Goal: Task Accomplishment & Management: Use online tool/utility

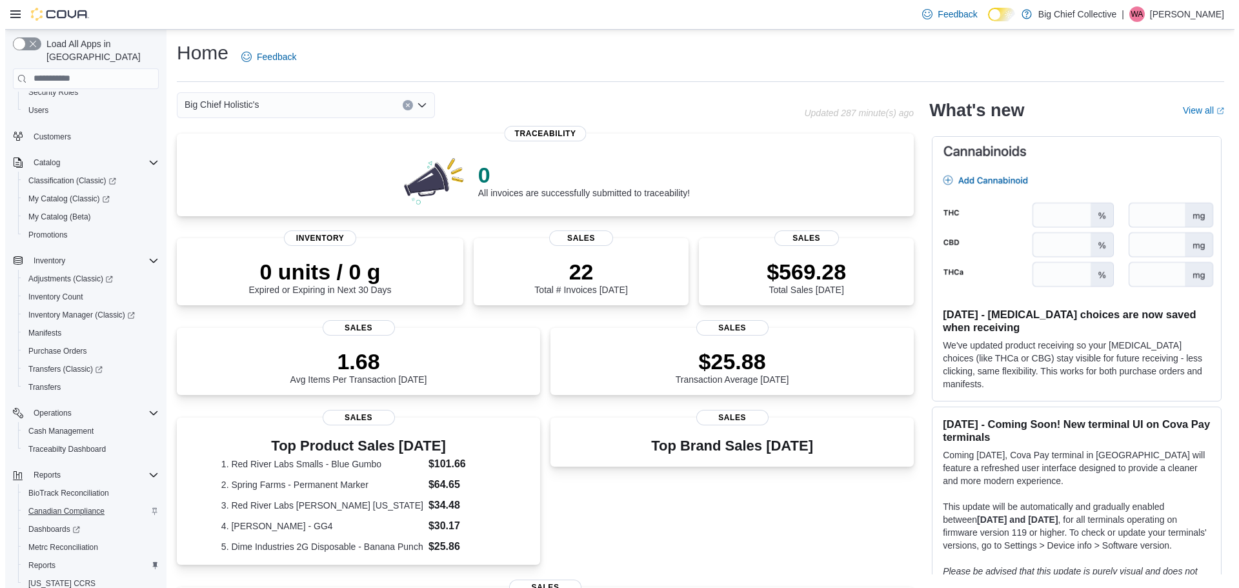
scroll to position [114, 0]
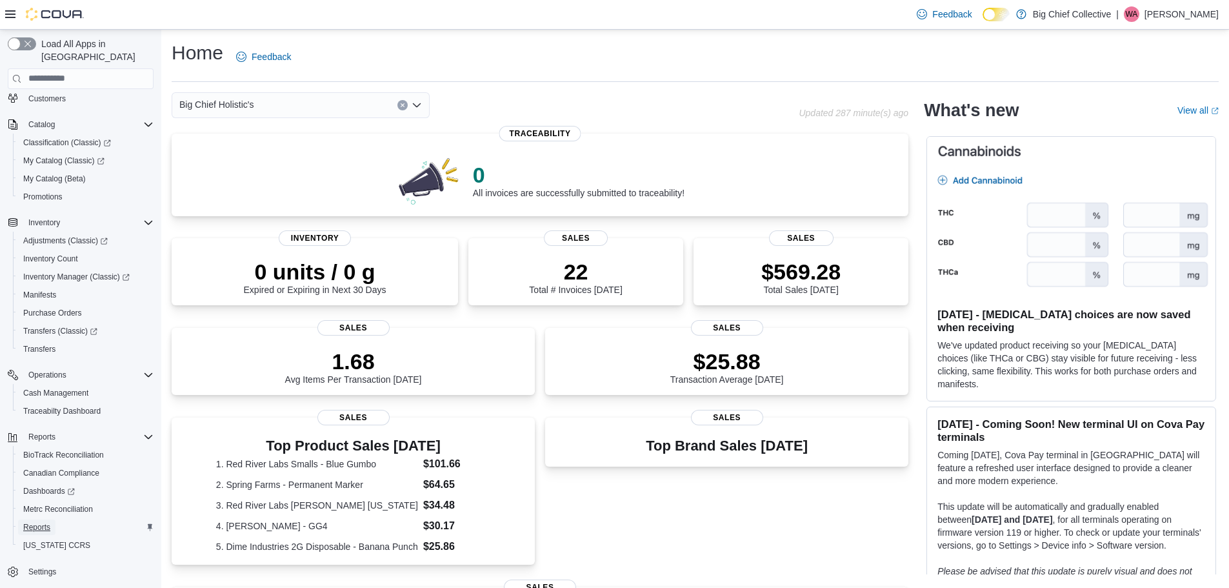
click at [34, 522] on span "Reports" at bounding box center [36, 527] width 27 height 10
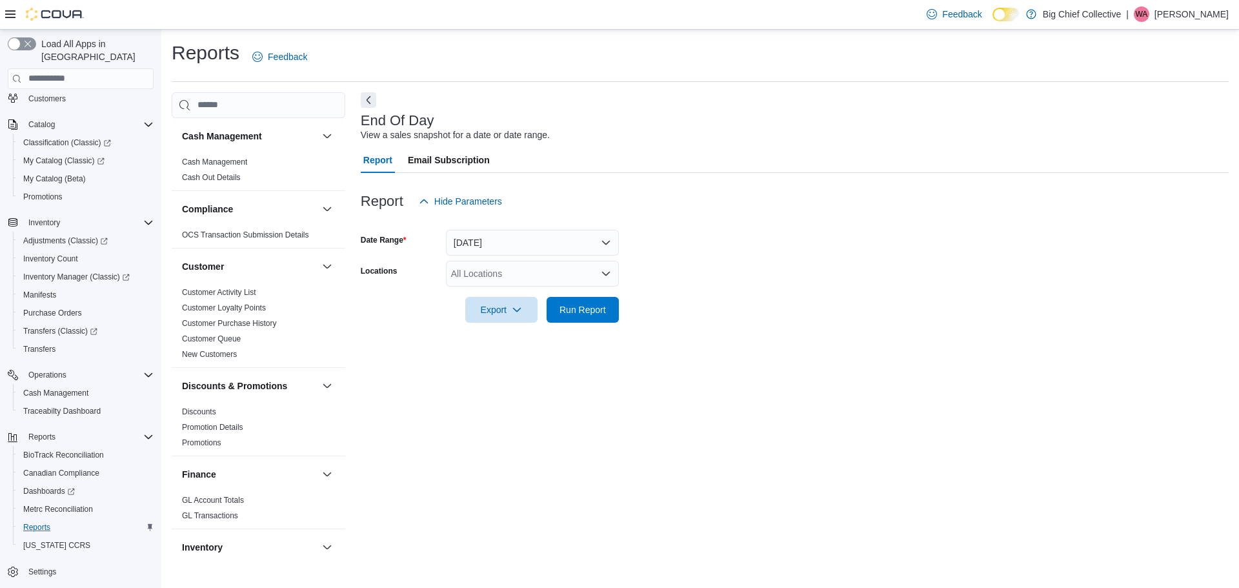
click at [521, 270] on div "All Locations" at bounding box center [532, 274] width 173 height 26
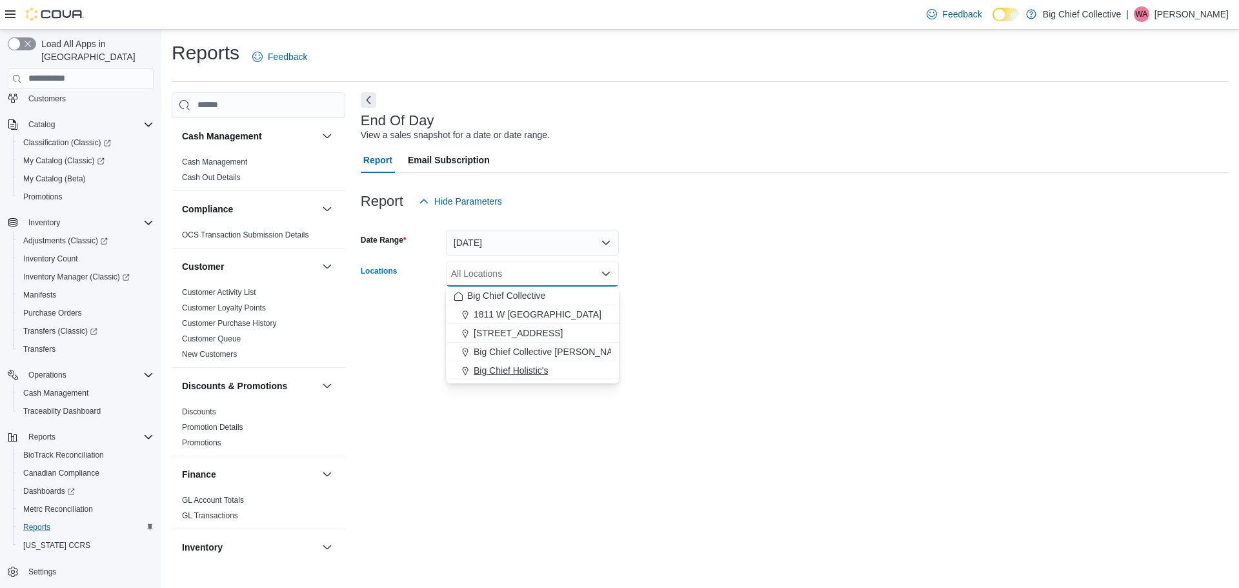
click at [532, 367] on span "Big Chief Holistic's" at bounding box center [511, 370] width 75 height 13
click at [729, 383] on div "End Of Day View a sales snapshot for a date or date range. Report Email Subscri…" at bounding box center [795, 325] width 868 height 467
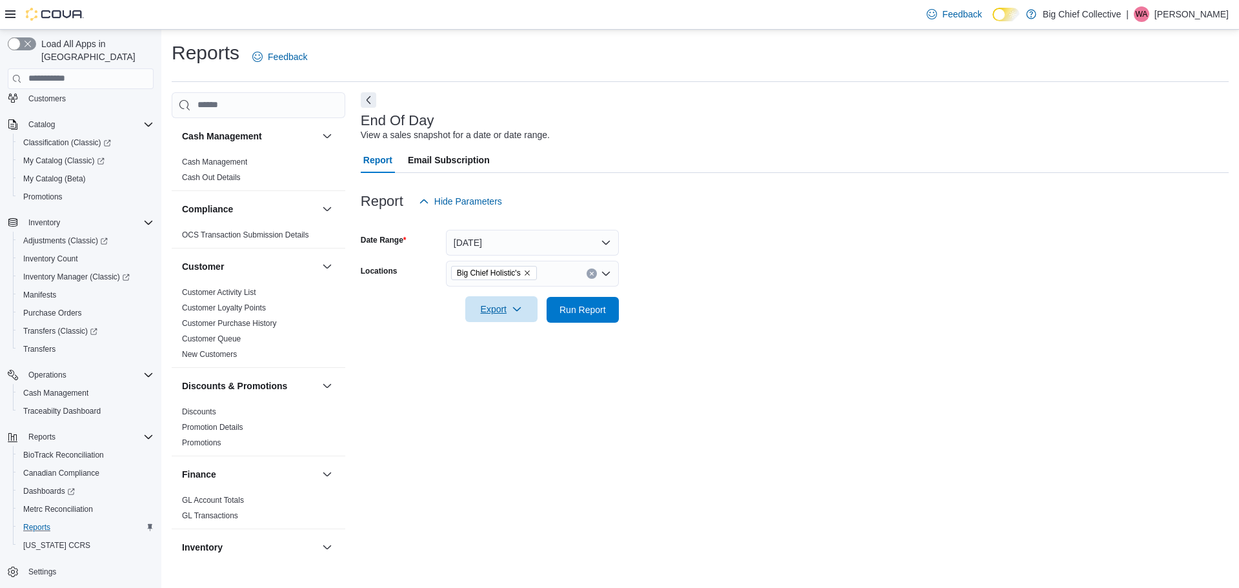
click at [515, 313] on icon "button" at bounding box center [517, 309] width 10 height 10
click at [517, 361] on span "Export to Pdf" at bounding box center [503, 361] width 58 height 10
